Goal: Find specific page/section: Find specific page/section

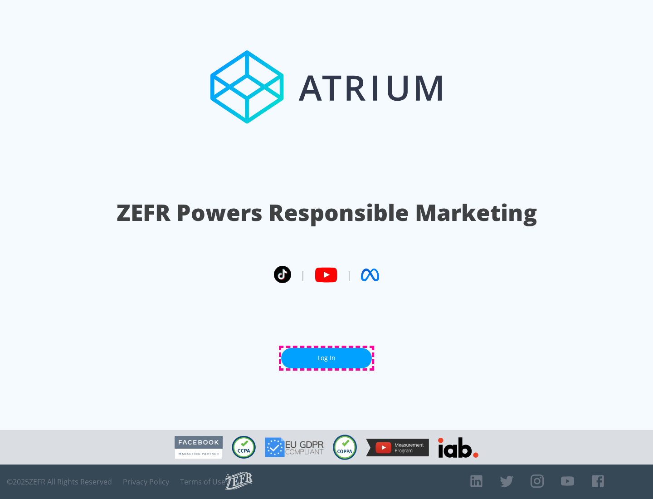
click at [326, 358] on link "Log In" at bounding box center [326, 358] width 91 height 20
